Goal: Entertainment & Leisure: Consume media (video, audio)

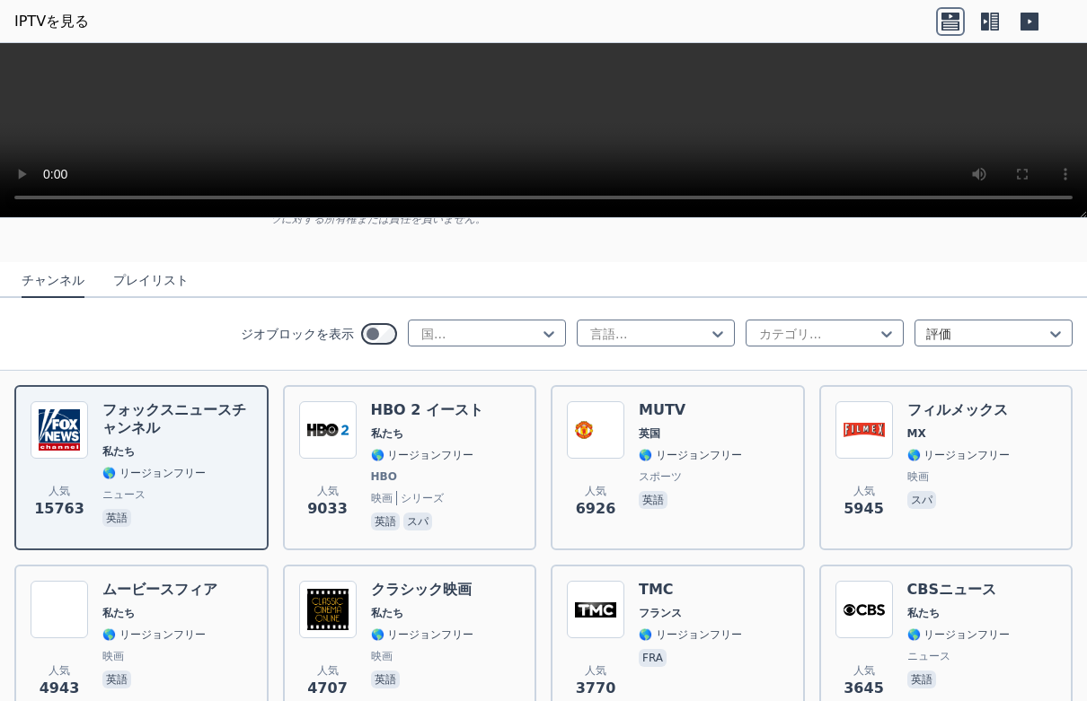
scroll to position [119, 0]
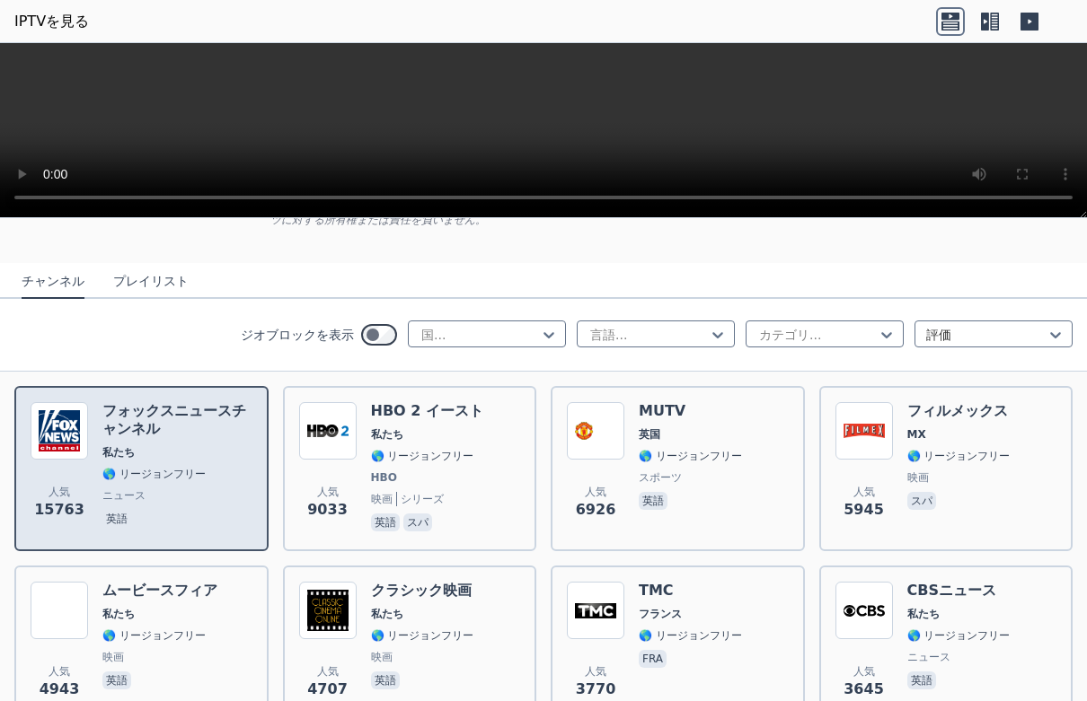
drag, startPoint x: 155, startPoint y: 412, endPoint x: 127, endPoint y: 420, distance: 29.9
click at [127, 420] on font "フォックスニュースチャンネル" at bounding box center [174, 419] width 144 height 35
click at [145, 415] on font "フォックスニュースチャンネル" at bounding box center [174, 419] width 144 height 35
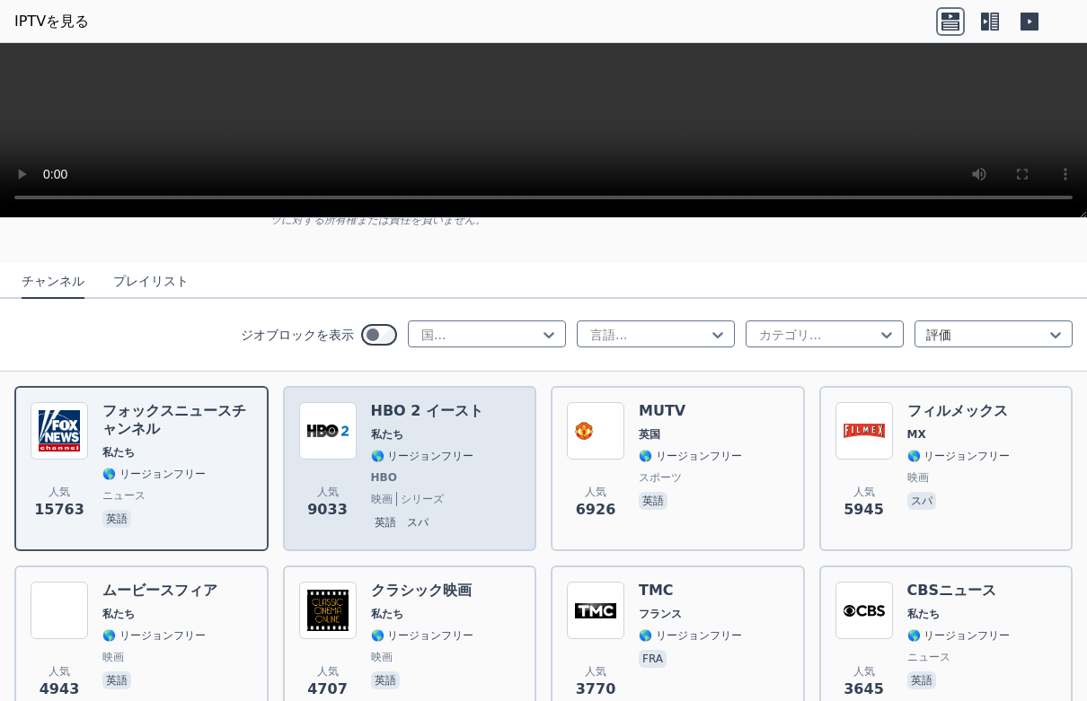
click at [413, 432] on span "私たち" at bounding box center [427, 435] width 112 height 14
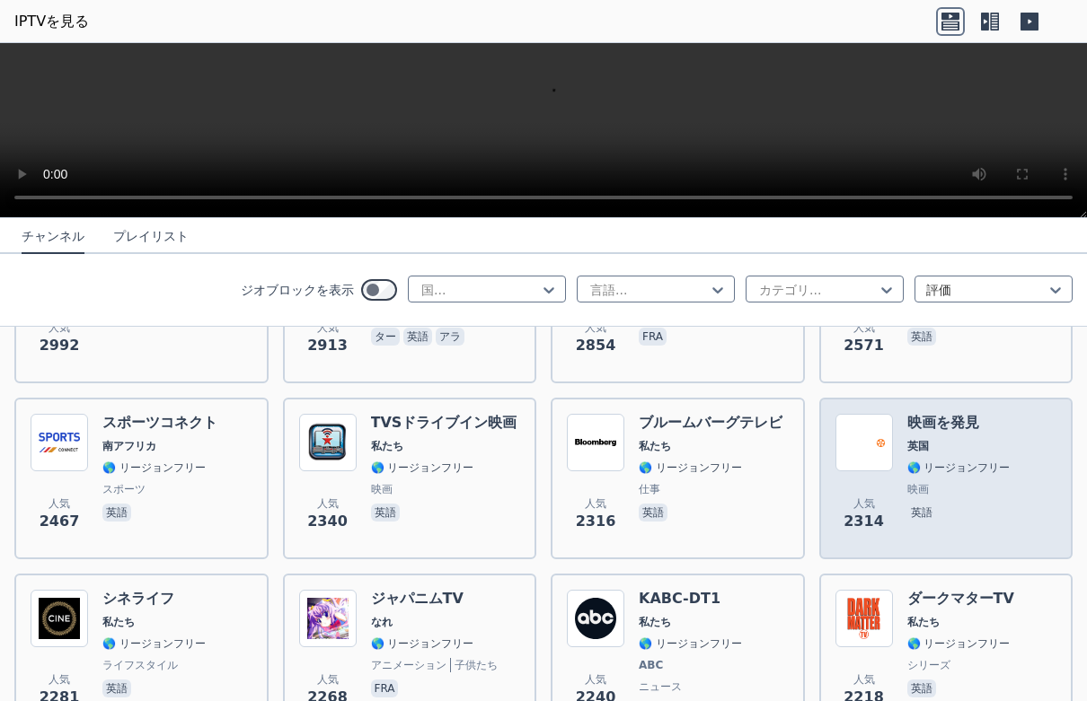
scroll to position [838, 0]
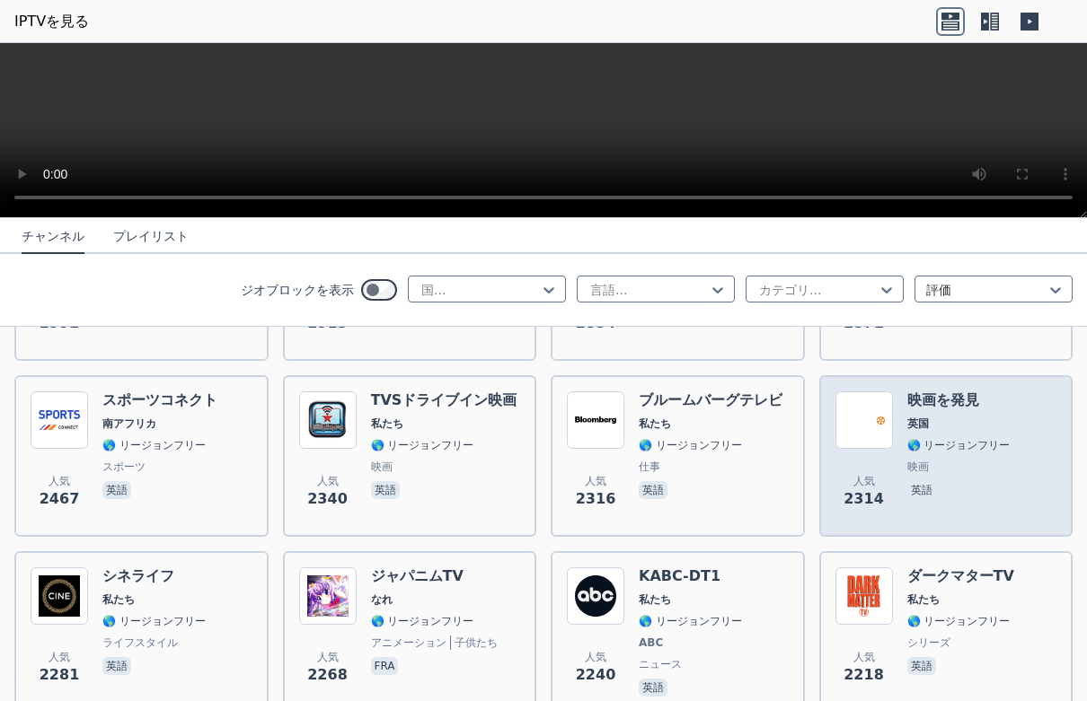
click at [963, 404] on font "映画を発見" at bounding box center [943, 400] width 72 height 17
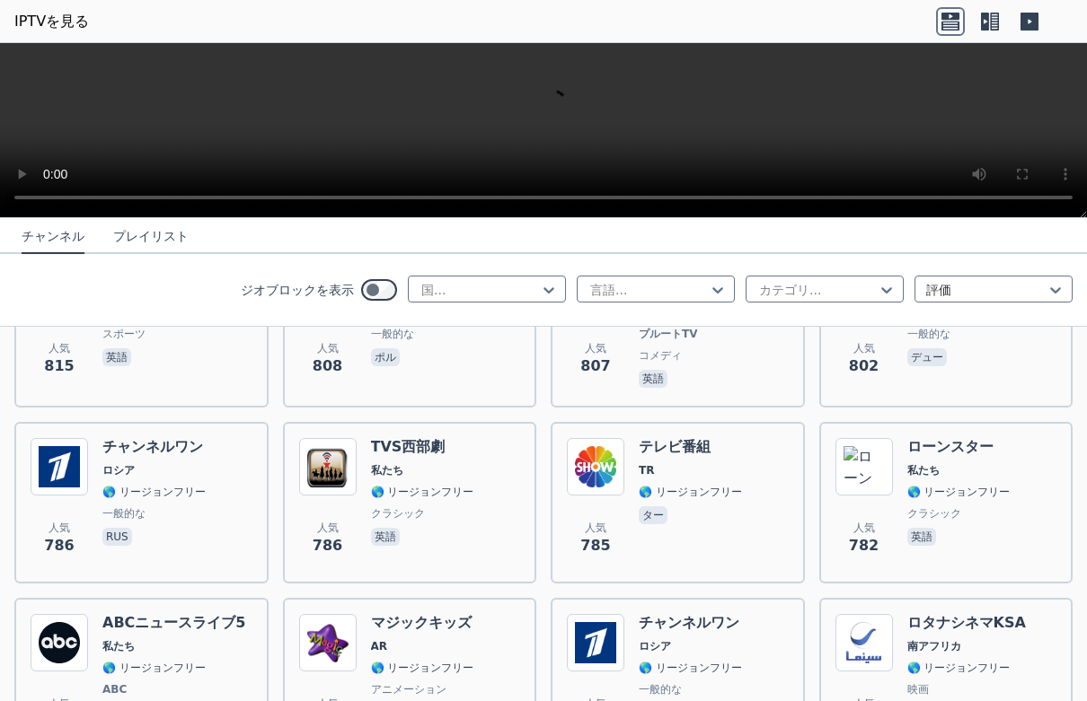
scroll to position [4671, 0]
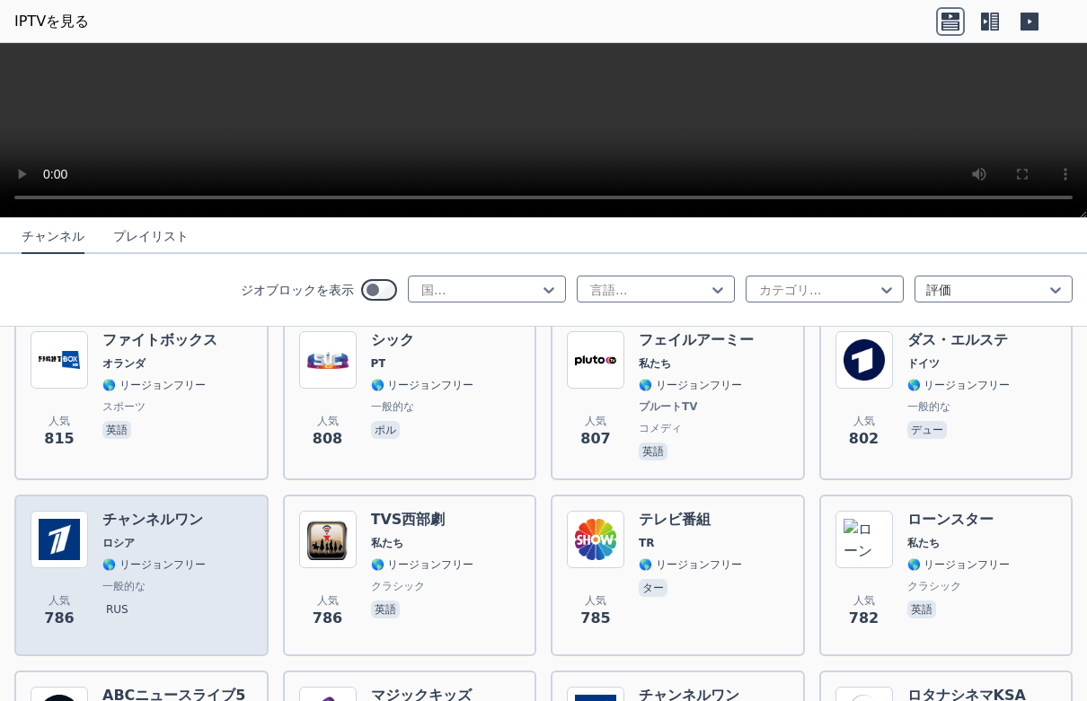
click at [123, 511] on font "チャンネルワン" at bounding box center [152, 519] width 101 height 17
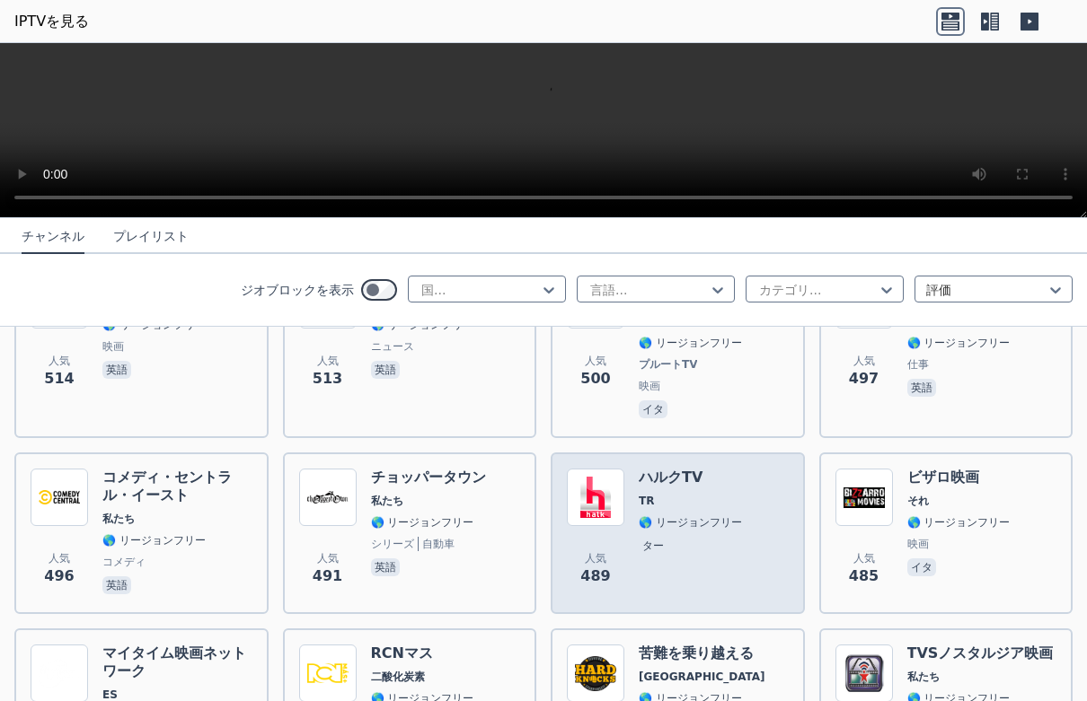
scroll to position [8024, 0]
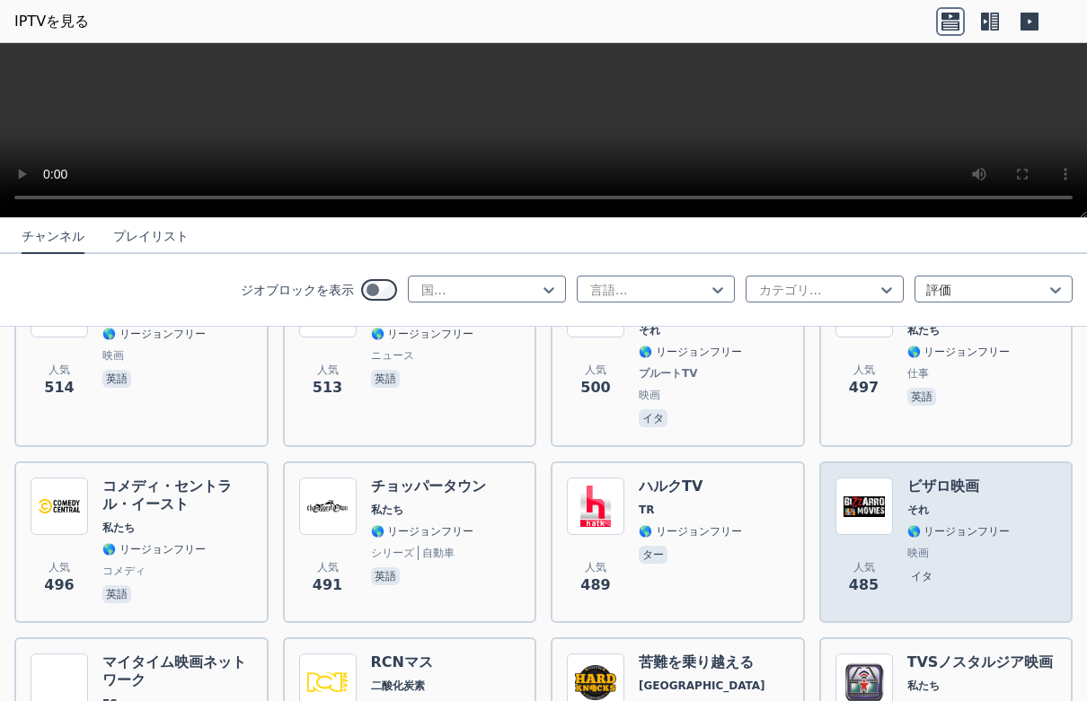
click at [932, 503] on span "それ" at bounding box center [958, 510] width 103 height 14
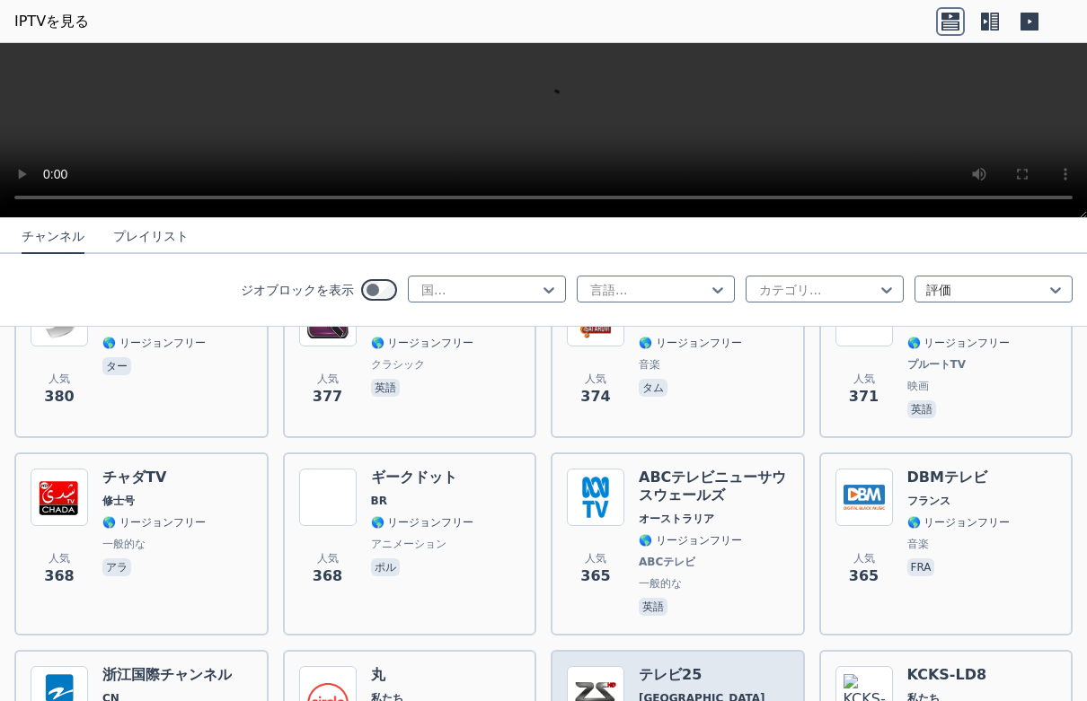
scroll to position [11193, 0]
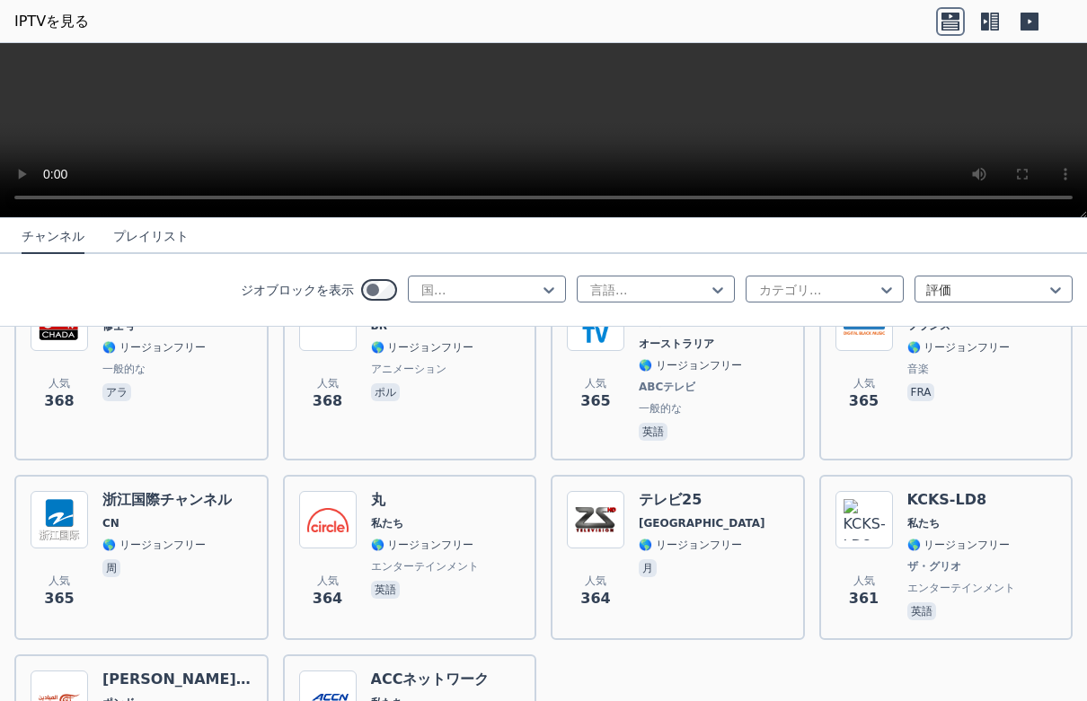
click at [31, 24] on font "IPTVを見る" at bounding box center [51, 21] width 75 height 17
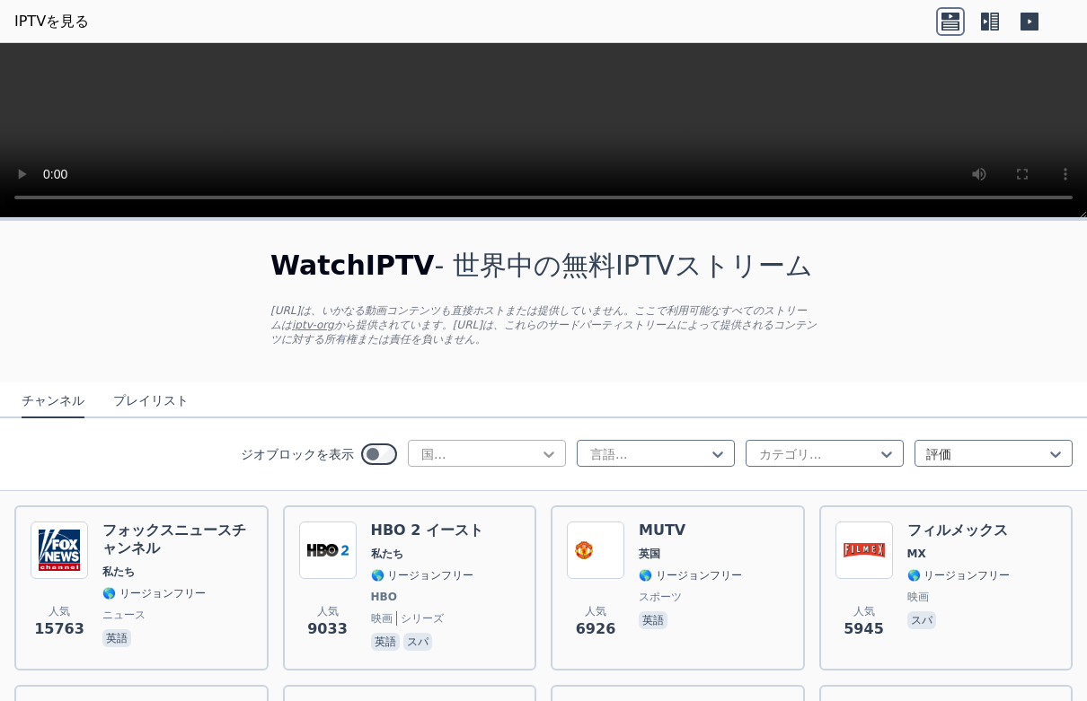
click at [540, 459] on icon at bounding box center [549, 455] width 18 height 18
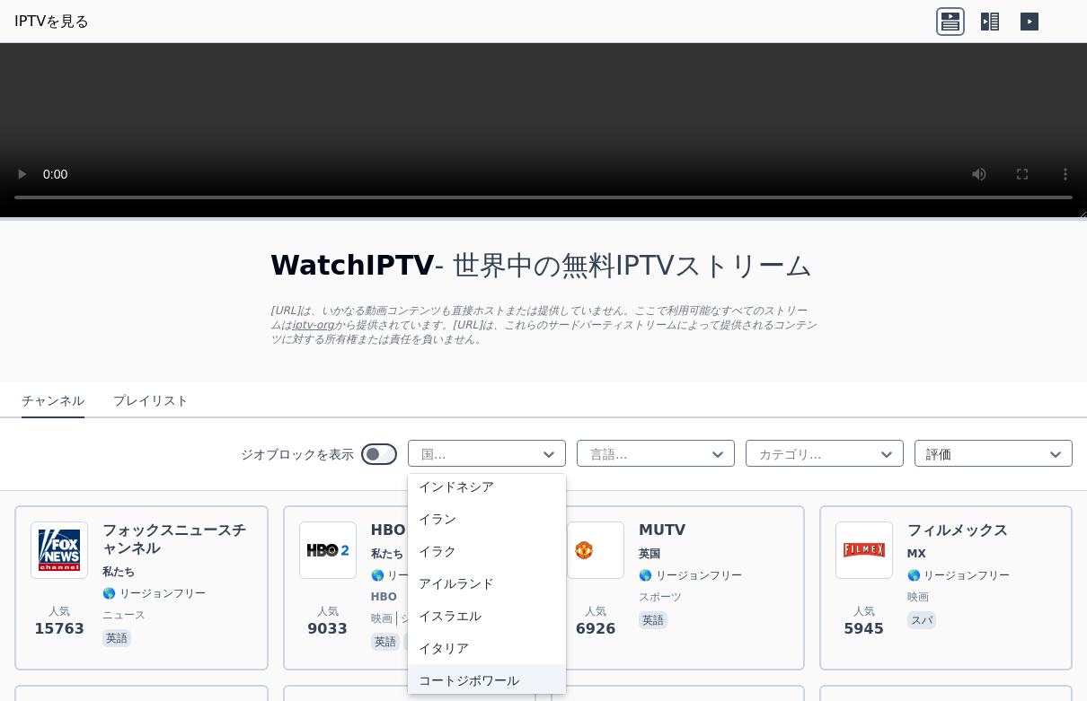
scroll to position [2994, 0]
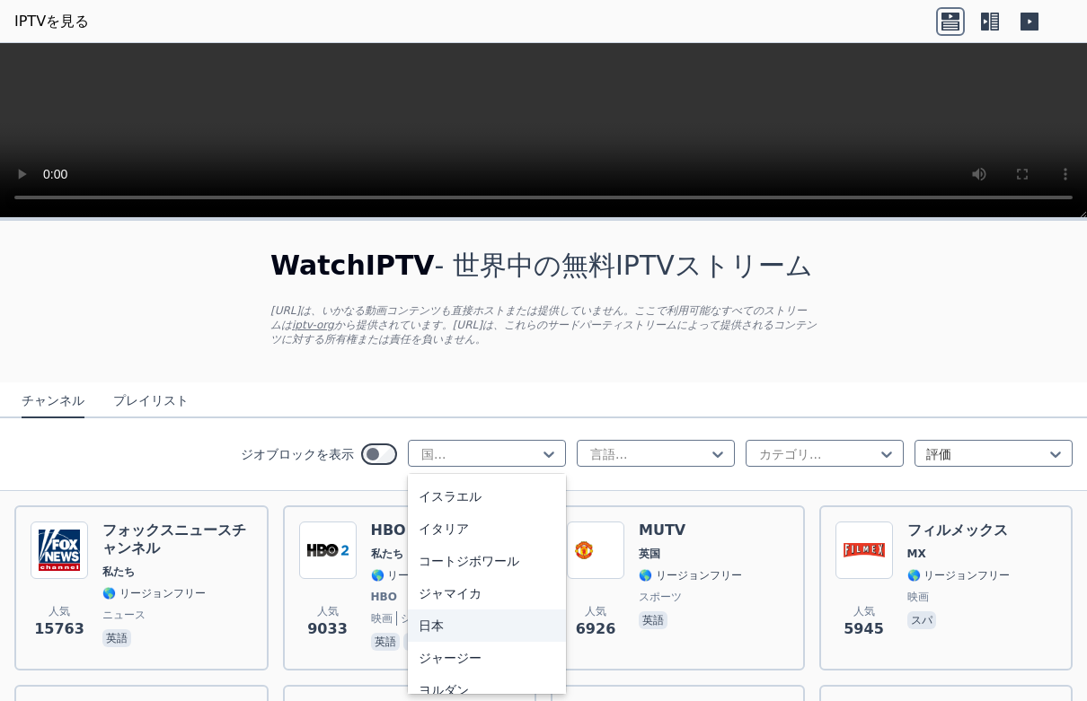
click at [445, 610] on div "日本" at bounding box center [487, 626] width 158 height 32
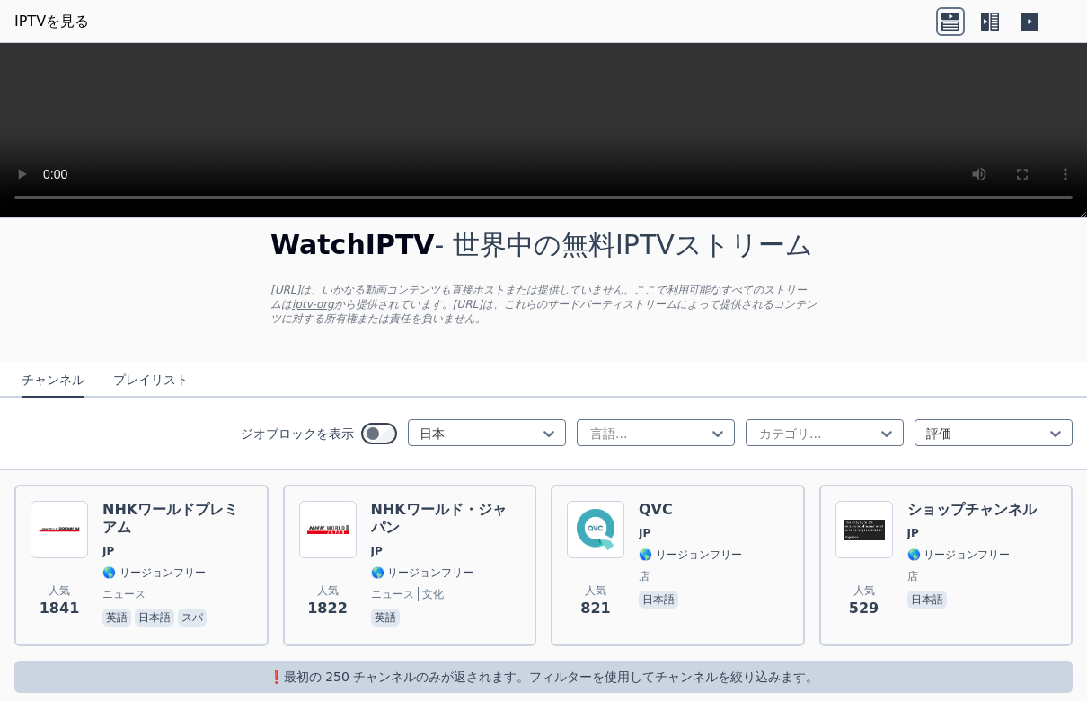
scroll to position [41, 0]
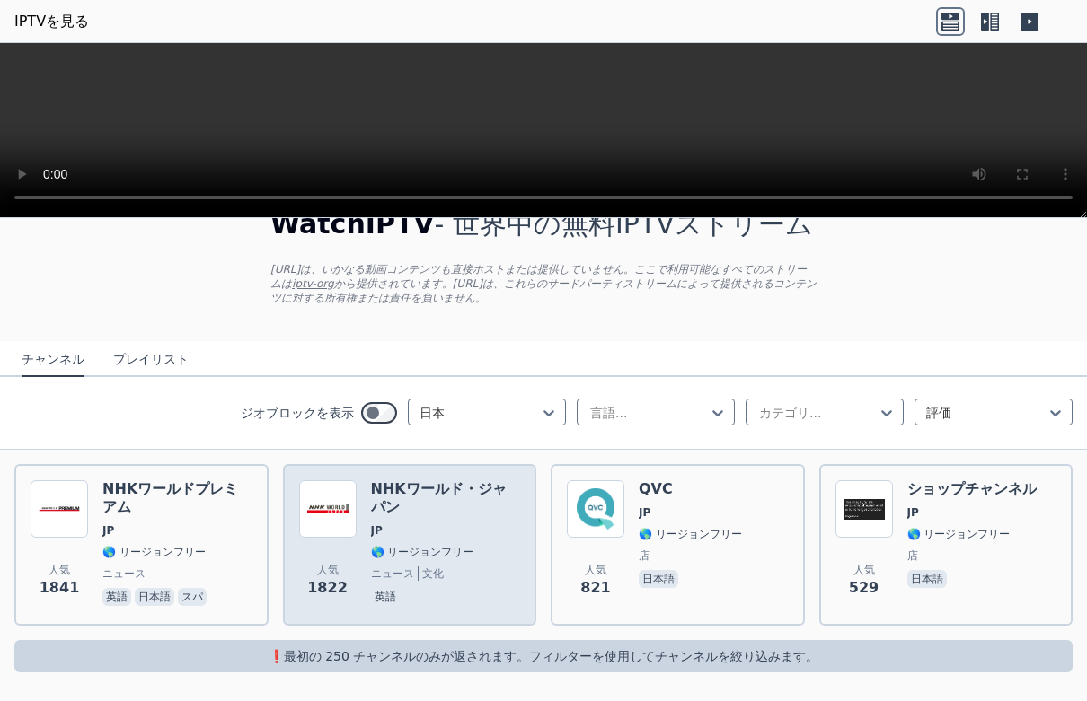
click at [304, 520] on img at bounding box center [327, 509] width 57 height 57
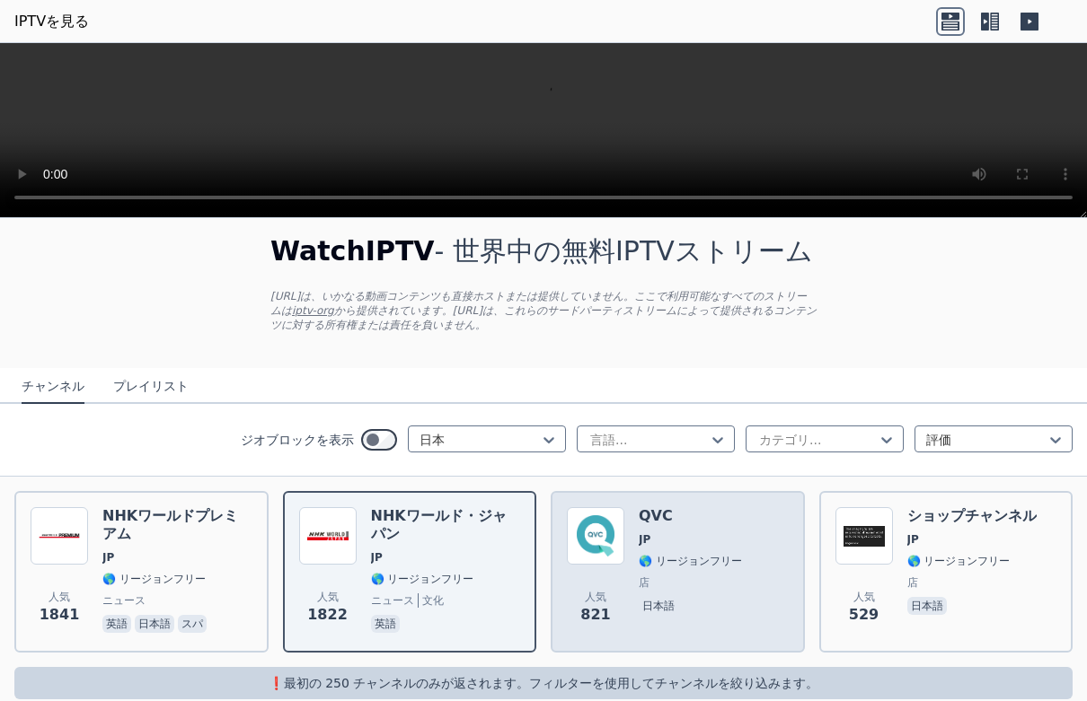
scroll to position [0, 0]
